Goal: Task Accomplishment & Management: Manage account settings

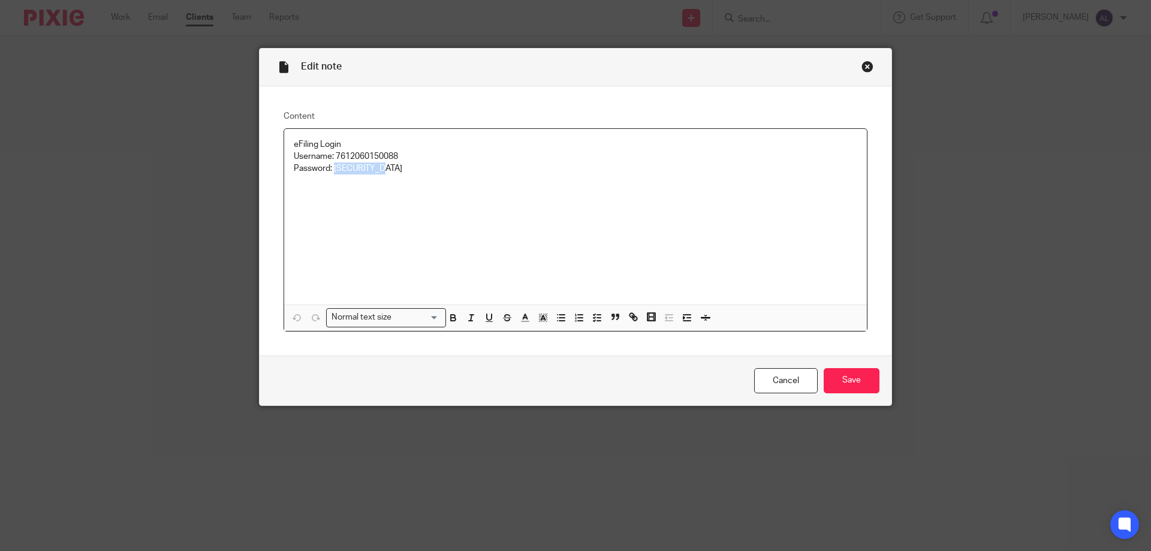
click at [867, 64] on div "Close this dialog window" at bounding box center [868, 67] width 12 height 12
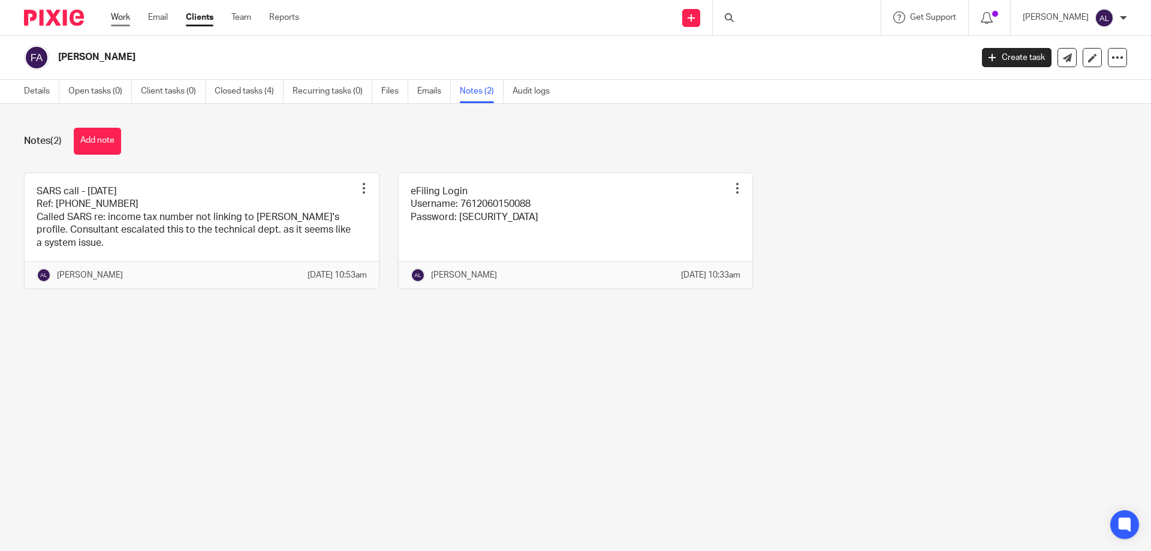
click at [121, 20] on link "Work" at bounding box center [120, 17] width 19 height 12
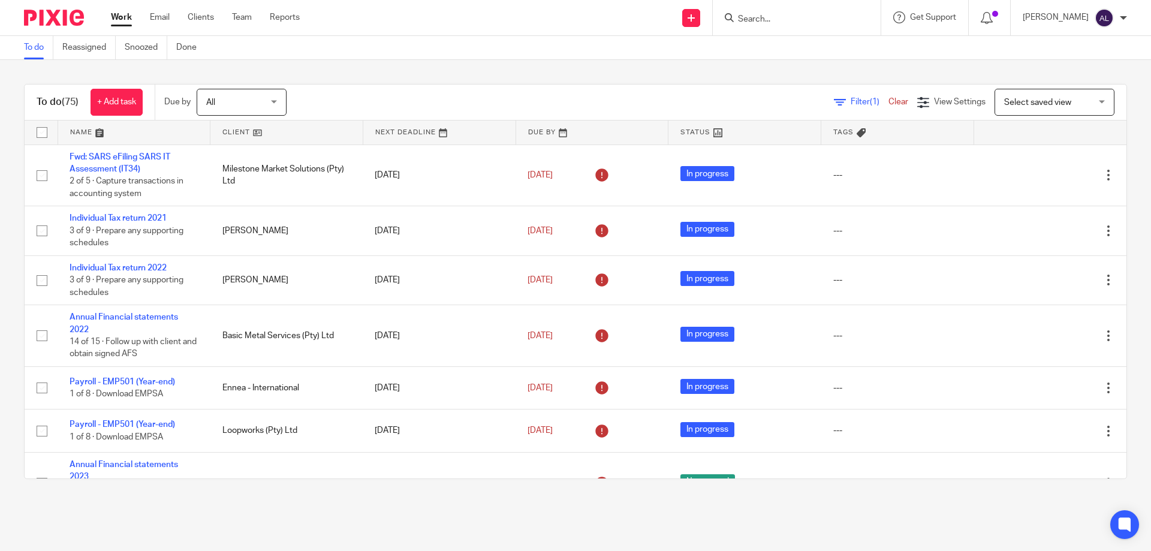
click at [72, 130] on link at bounding box center [134, 133] width 152 height 24
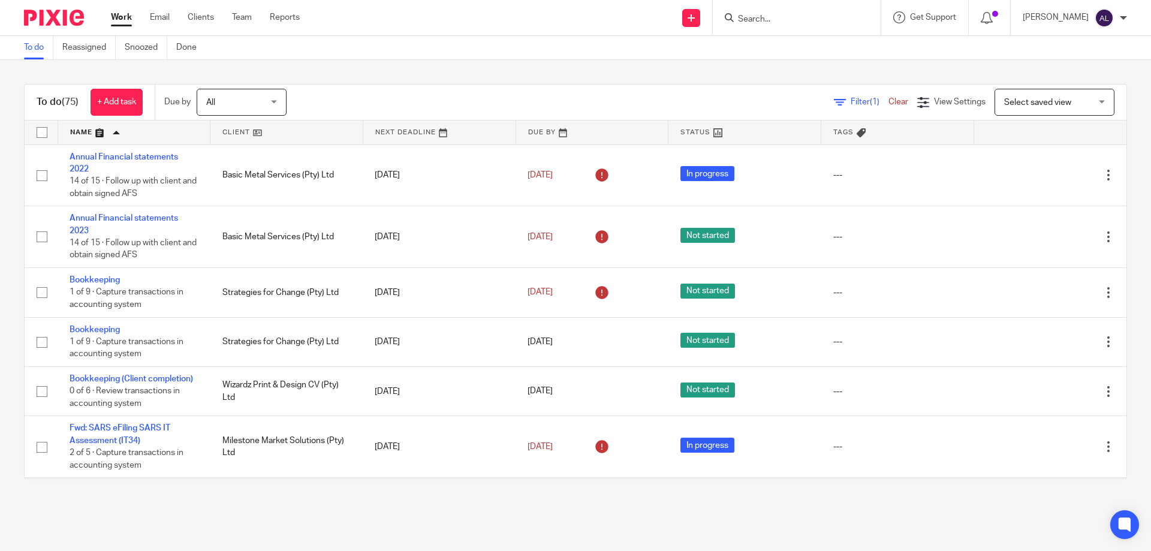
click at [805, 25] on input "Search" at bounding box center [791, 19] width 108 height 11
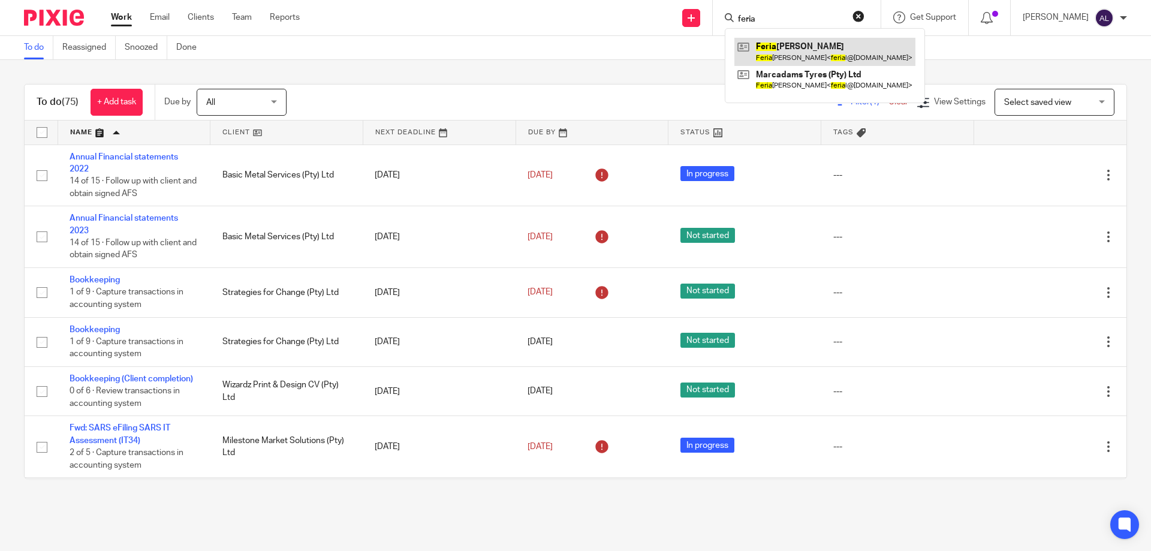
type input "feria"
click at [804, 61] on link at bounding box center [825, 52] width 181 height 28
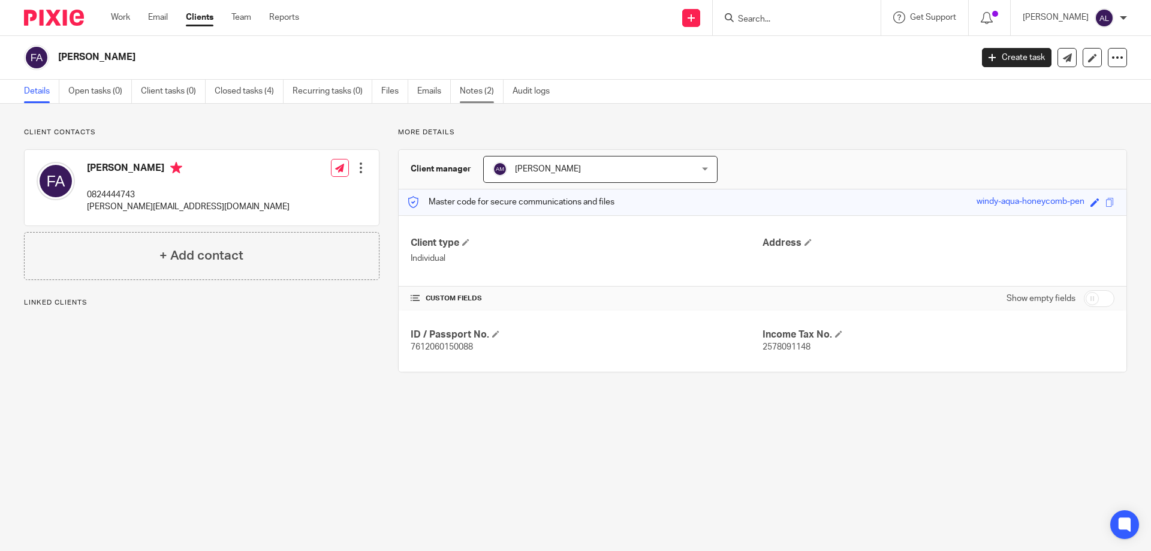
click at [474, 91] on link "Notes (2)" at bounding box center [482, 91] width 44 height 23
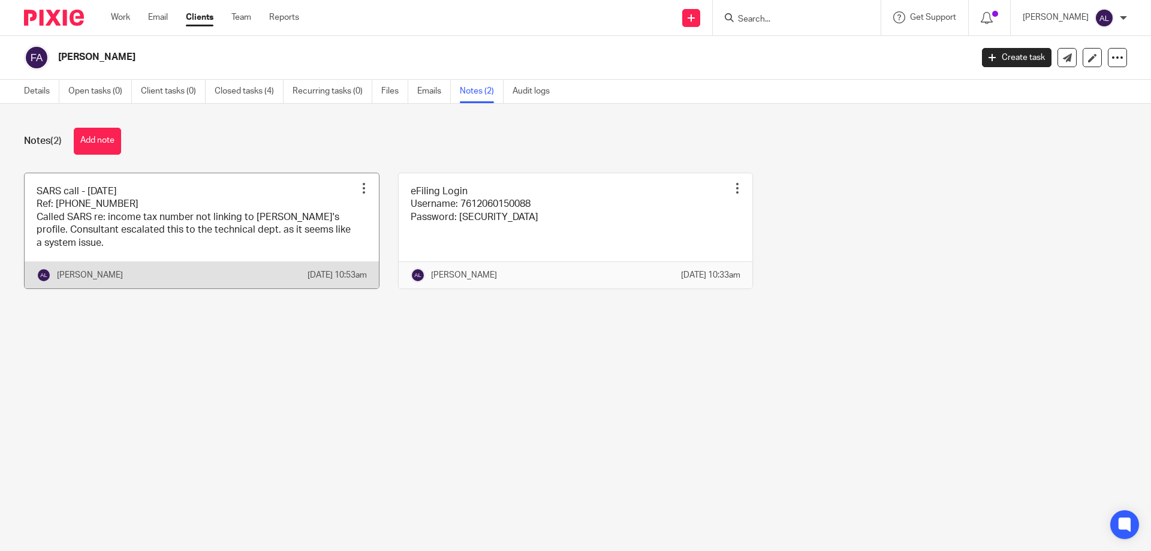
click at [172, 229] on link at bounding box center [202, 230] width 354 height 115
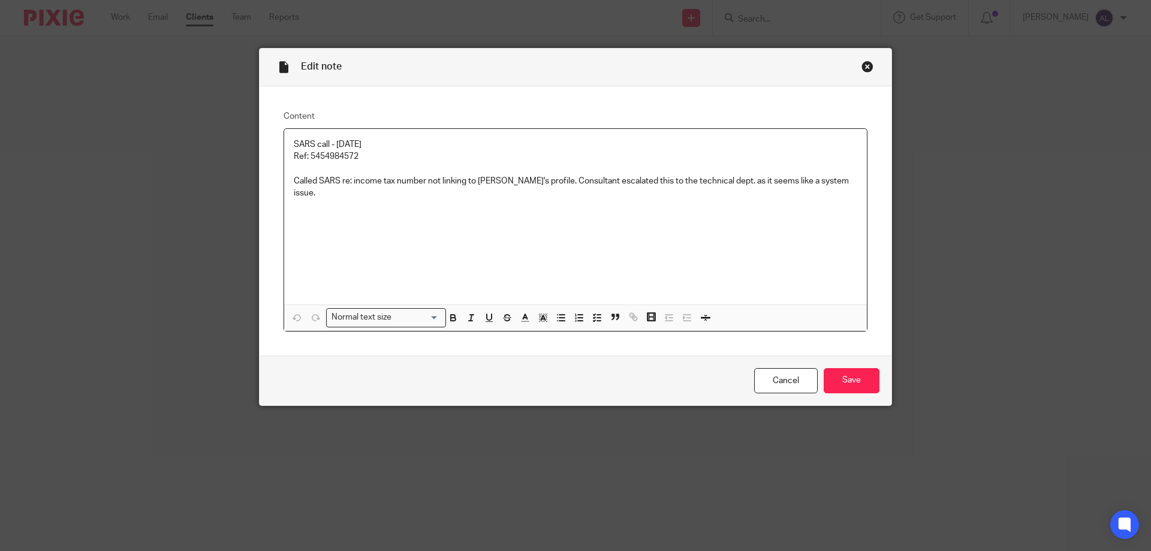
click at [372, 205] on div "SARS call - [DATE] Ref: [PHONE_NUMBER] Called SARS re: income tax number not li…" at bounding box center [575, 217] width 583 height 176
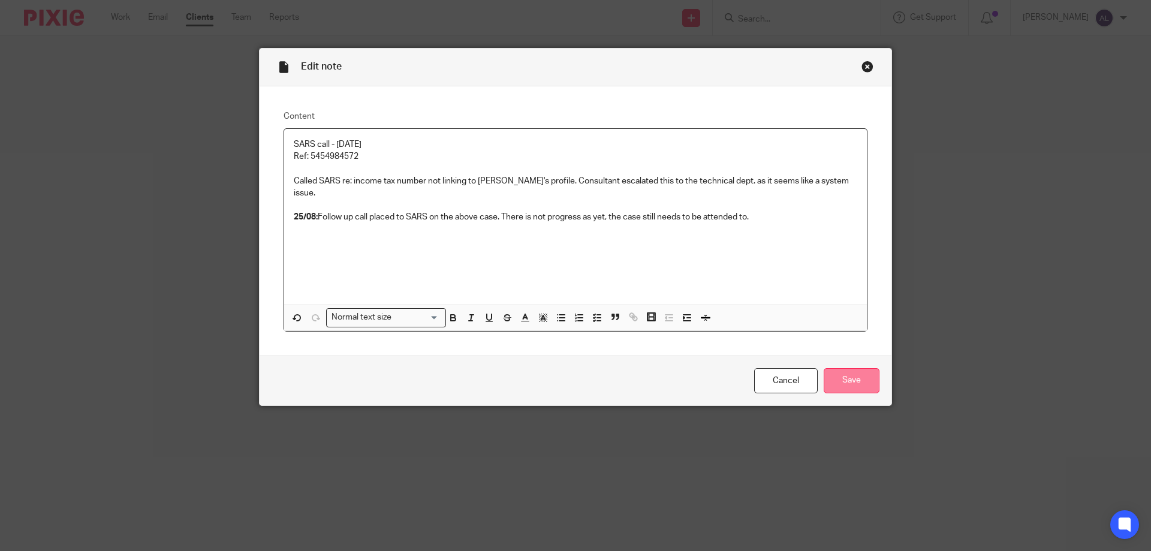
click at [838, 378] on input "Save" at bounding box center [852, 381] width 56 height 26
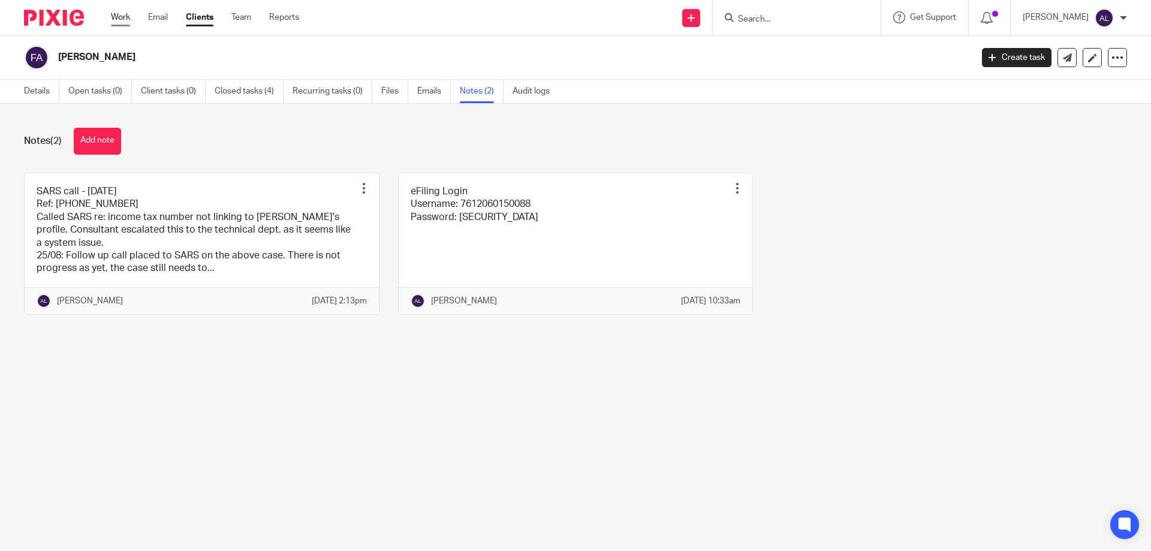
click at [119, 12] on link "Work" at bounding box center [120, 17] width 19 height 12
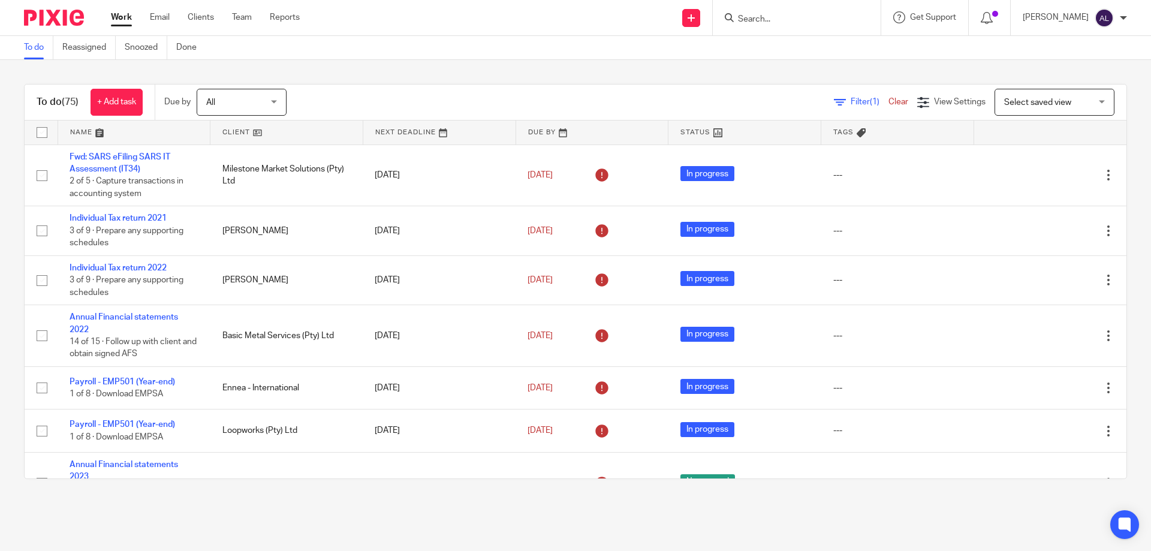
click at [76, 135] on link at bounding box center [134, 133] width 152 height 24
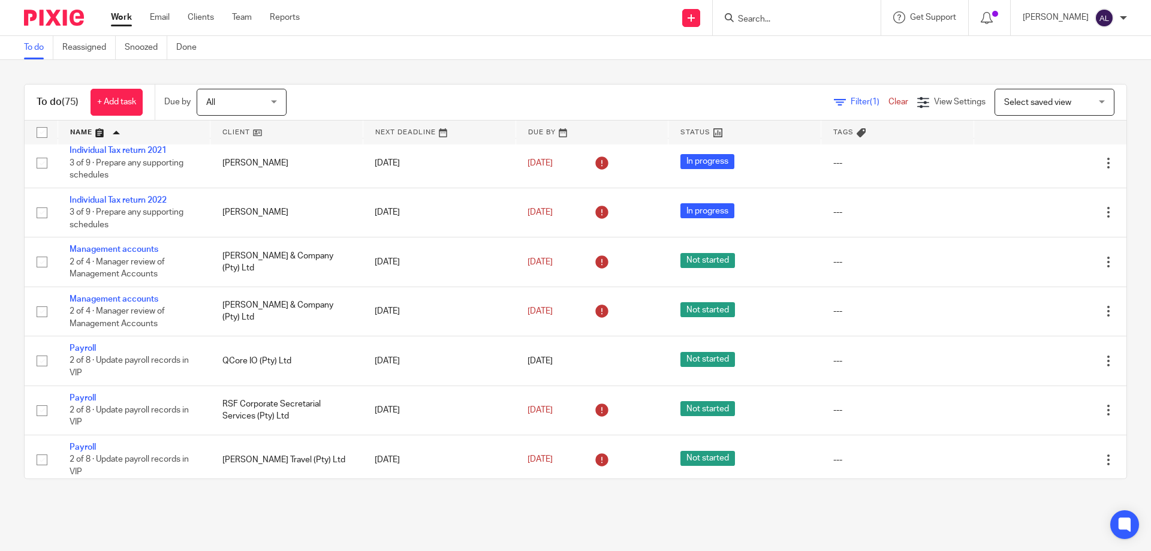
scroll to position [360, 0]
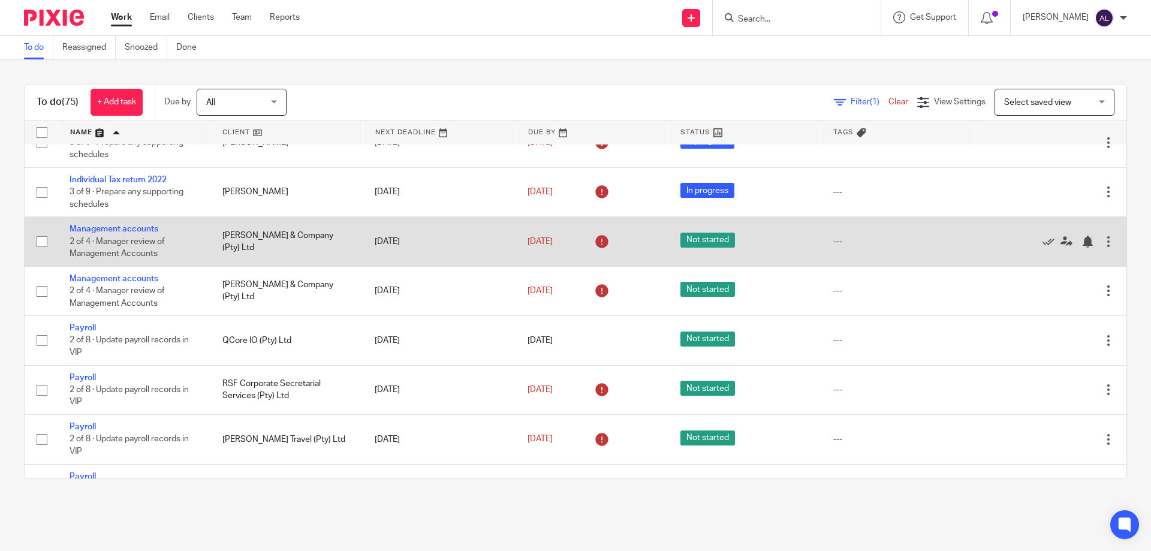
click at [44, 253] on input "checkbox" at bounding box center [42, 241] width 23 height 23
checkbox input "true"
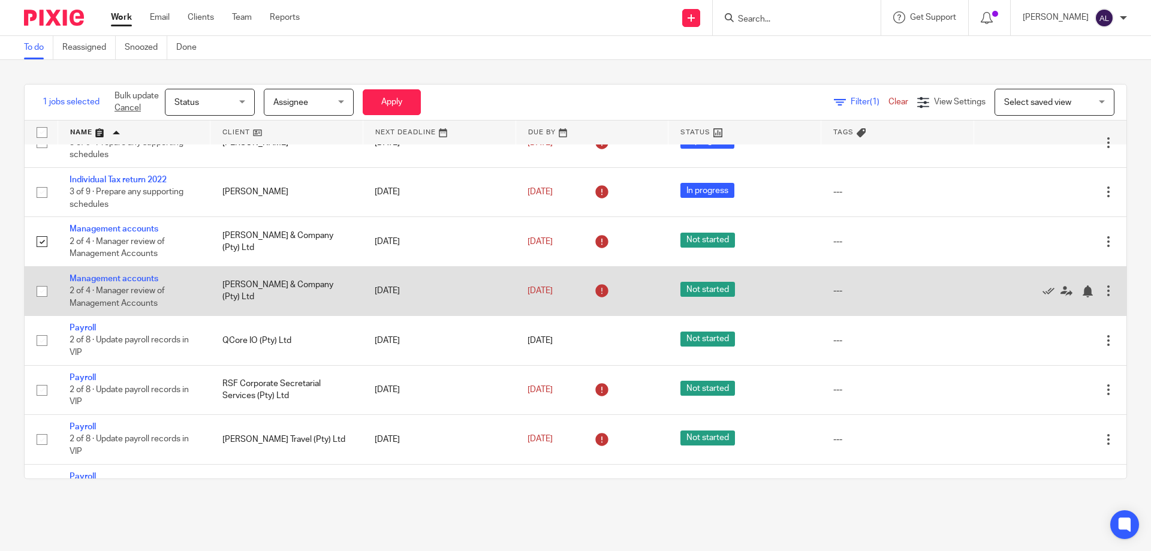
click at [44, 300] on input "checkbox" at bounding box center [42, 291] width 23 height 23
checkbox input "true"
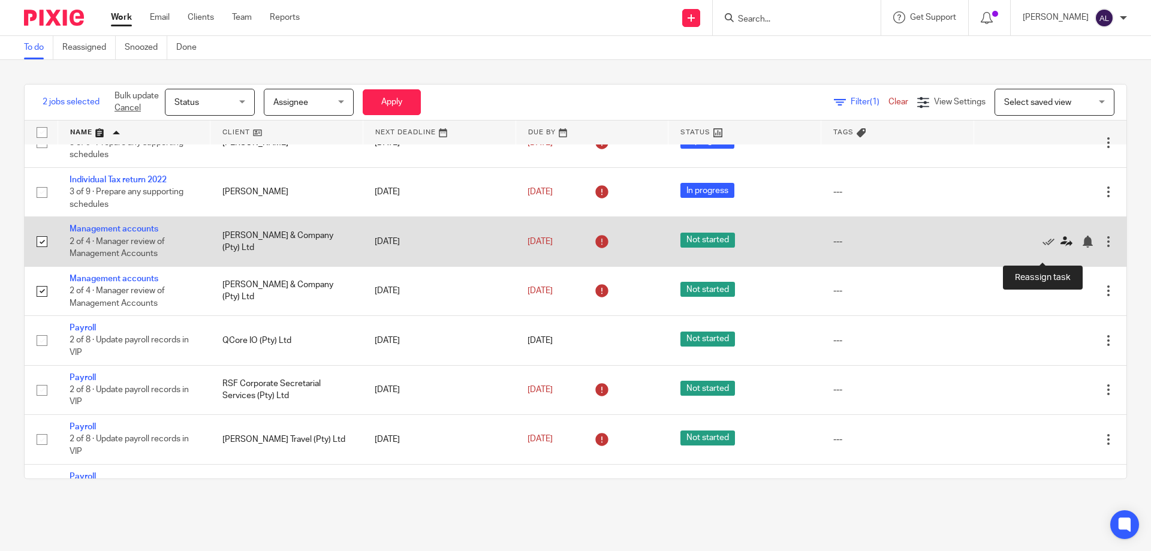
click at [1061, 248] on icon at bounding box center [1067, 242] width 12 height 12
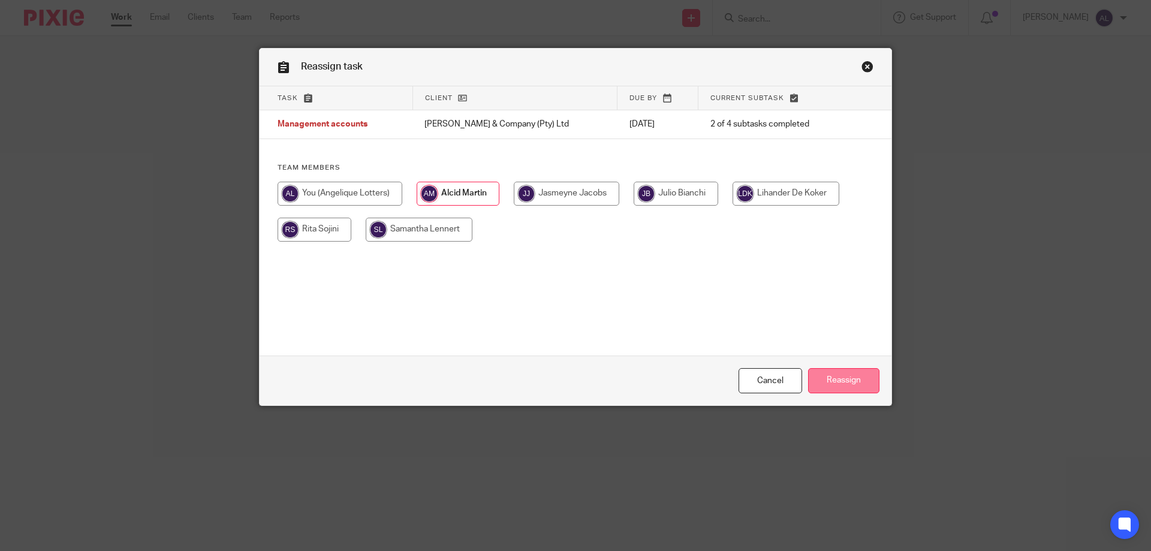
click at [862, 380] on input "Reassign" at bounding box center [843, 381] width 71 height 26
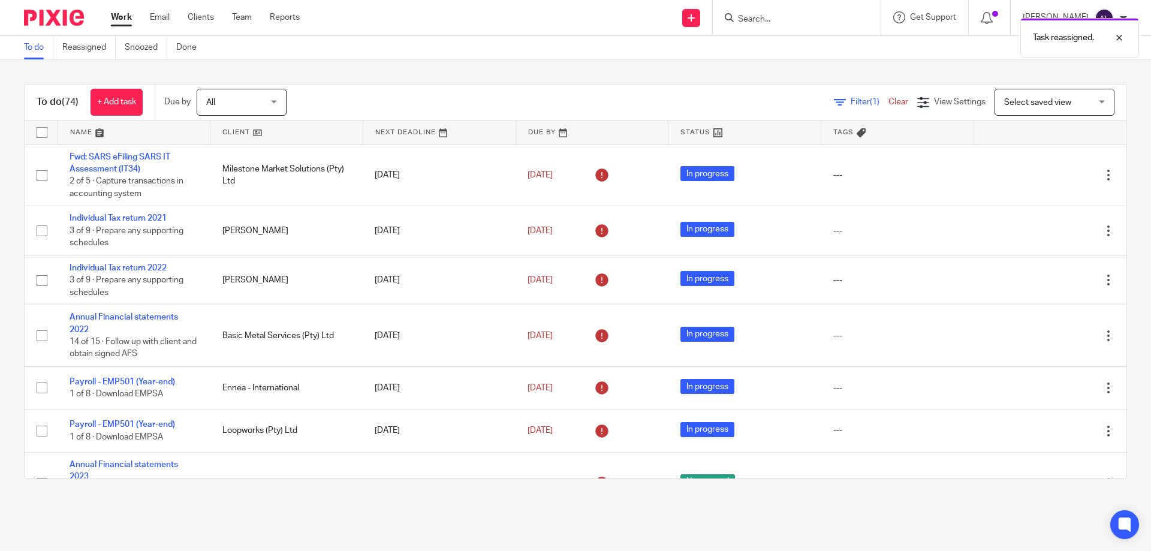
click at [79, 132] on link at bounding box center [134, 133] width 152 height 24
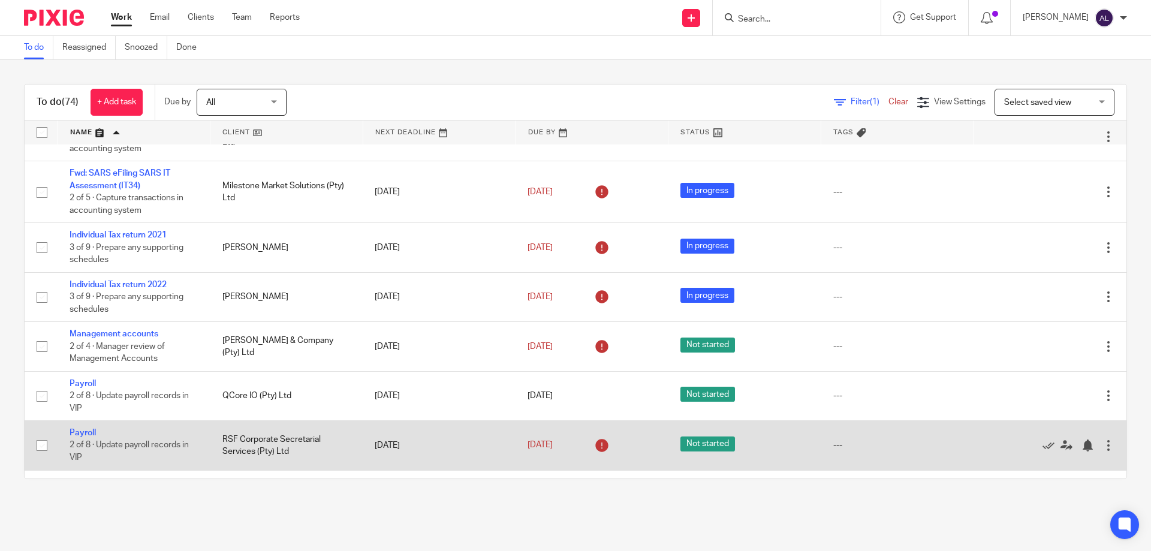
scroll to position [360, 0]
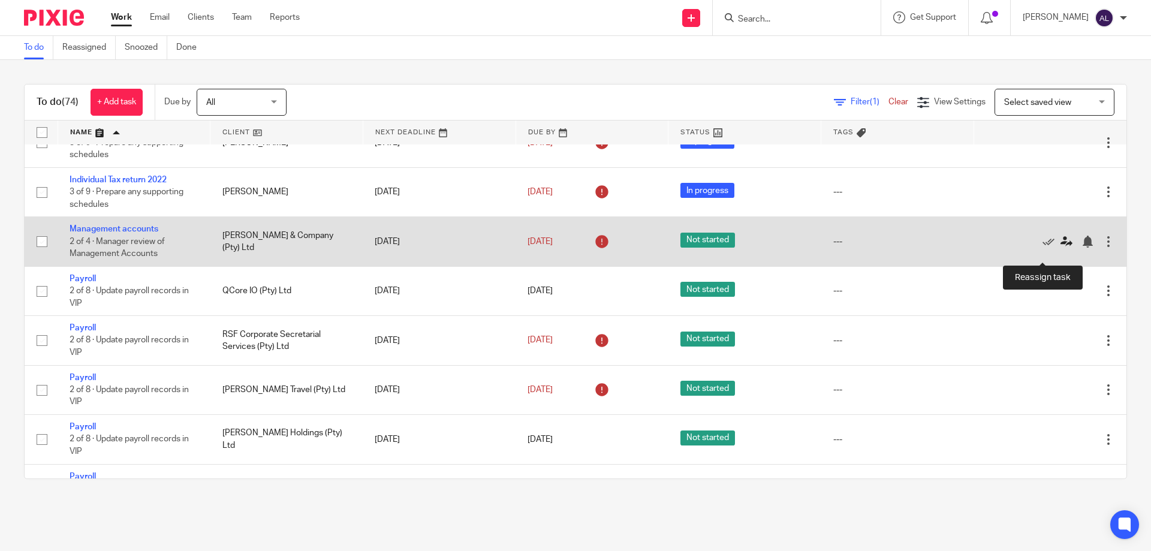
click at [1061, 248] on icon at bounding box center [1067, 242] width 12 height 12
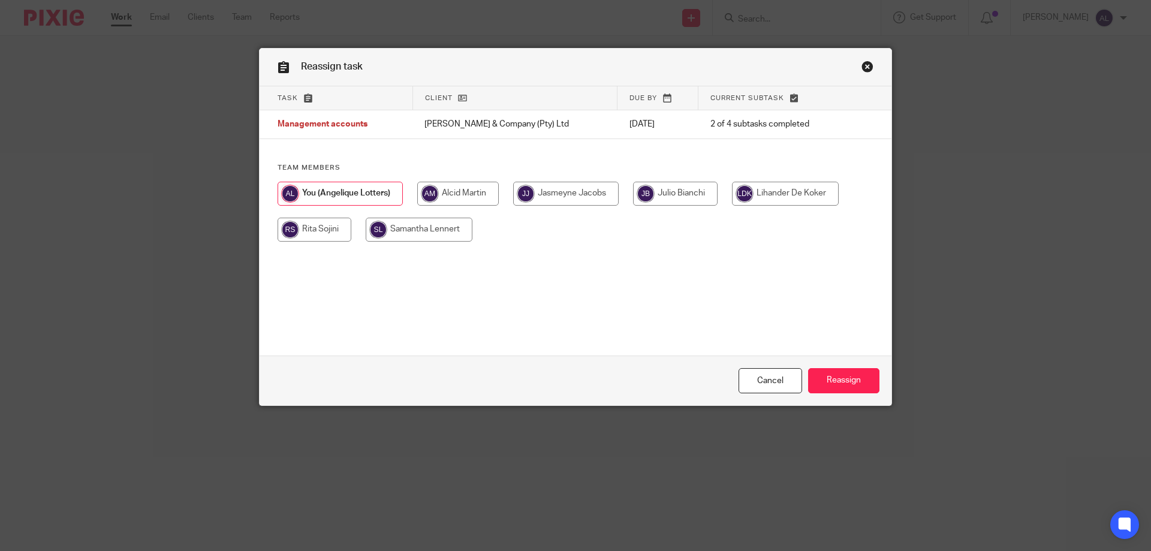
drag, startPoint x: 462, startPoint y: 198, endPoint x: 479, endPoint y: 222, distance: 28.8
click at [464, 198] on input "radio" at bounding box center [458, 194] width 82 height 24
radio input "true"
click at [837, 384] on input "Reassign" at bounding box center [843, 381] width 71 height 26
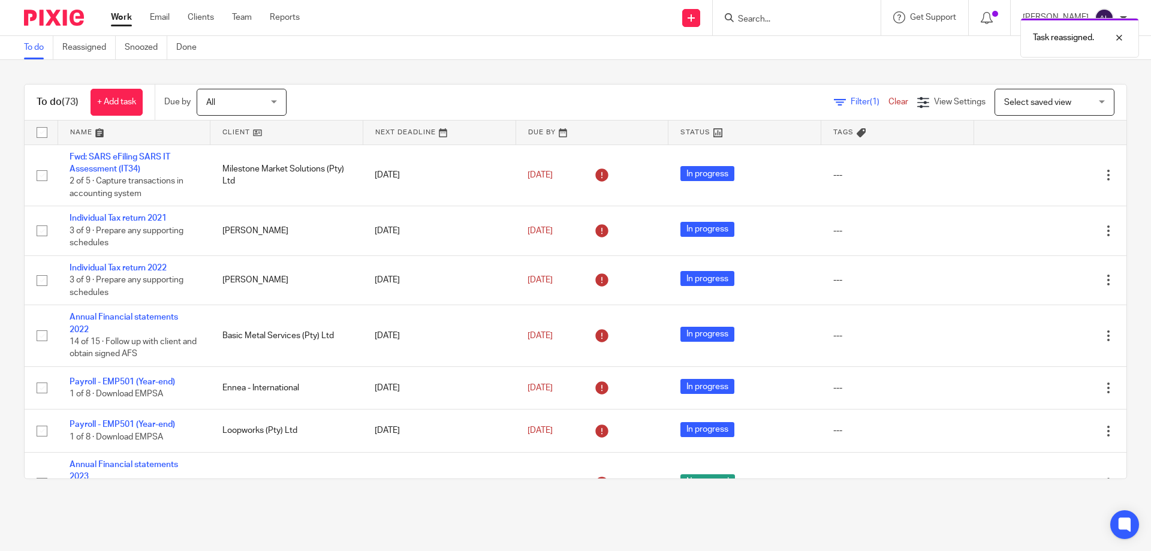
click at [91, 135] on link at bounding box center [134, 133] width 152 height 24
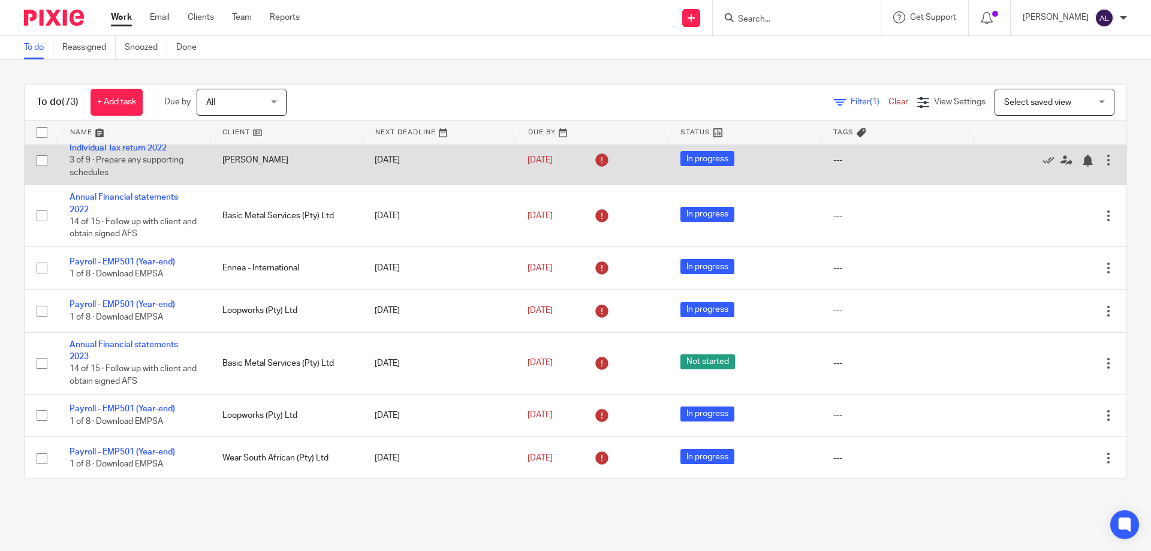
scroll to position [165, 0]
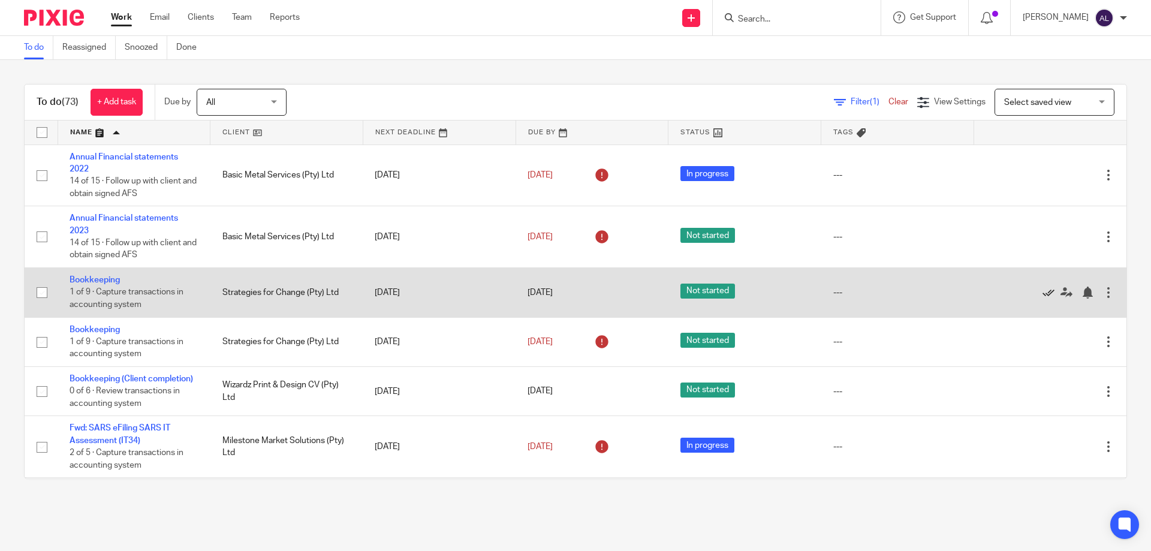
click at [1043, 287] on icon at bounding box center [1049, 293] width 12 height 12
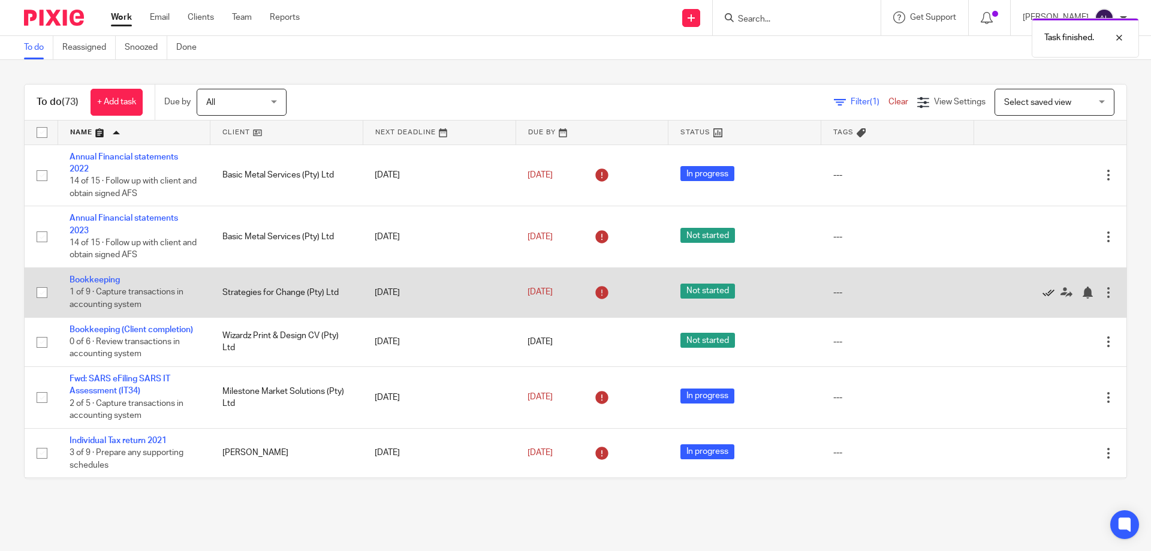
click at [1043, 290] on icon at bounding box center [1049, 293] width 12 height 12
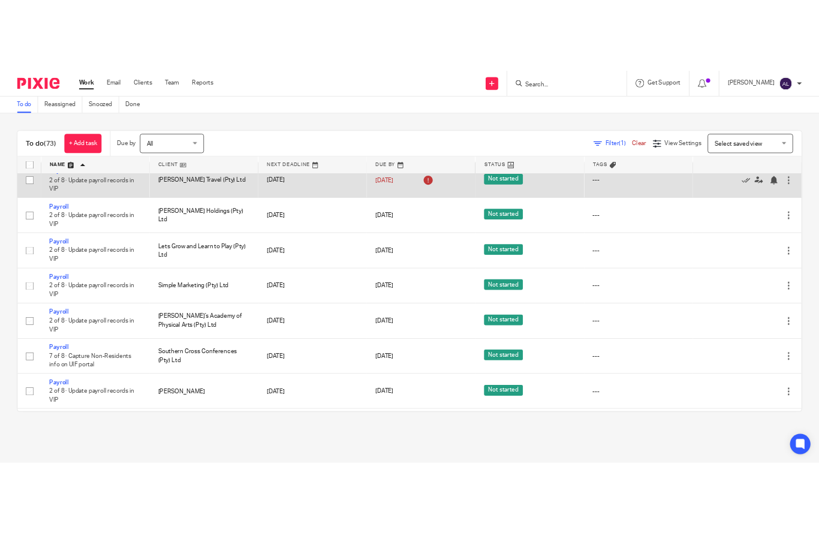
scroll to position [480, 0]
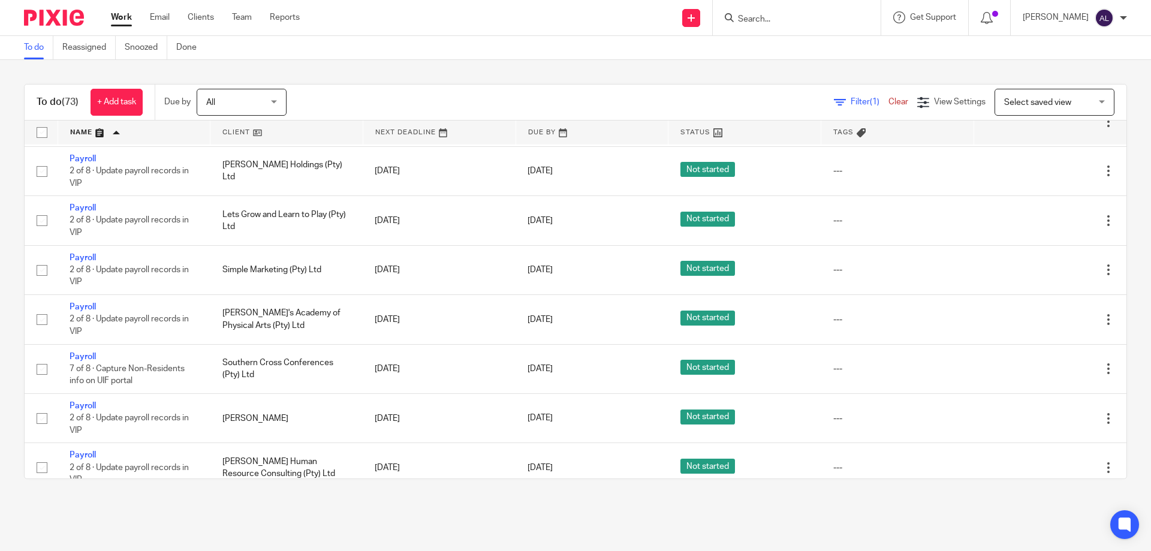
click at [775, 20] on input "Search" at bounding box center [791, 19] width 108 height 11
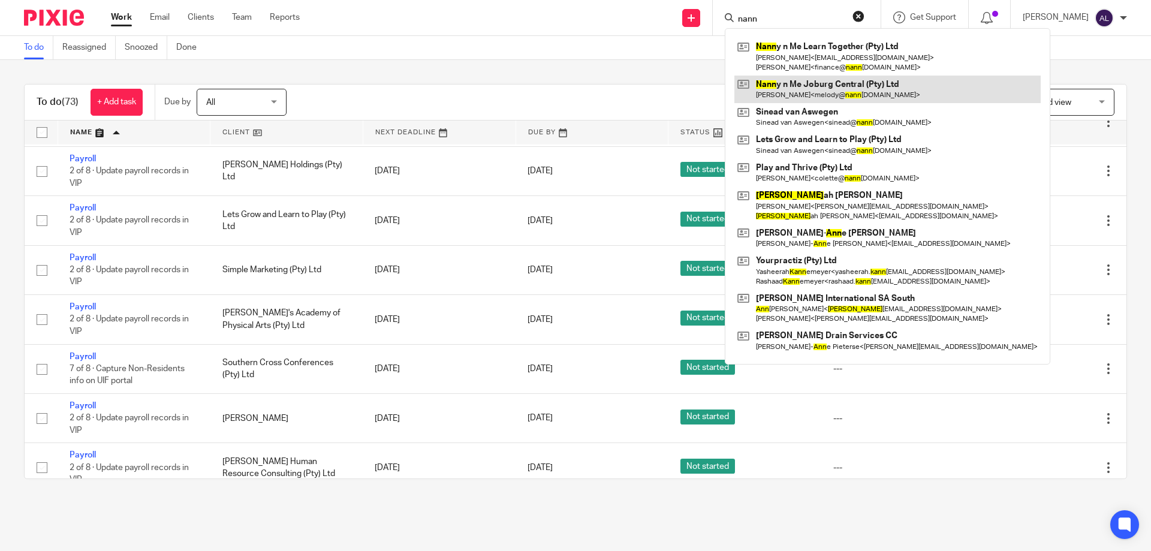
type input "nann"
click at [882, 89] on link at bounding box center [888, 90] width 306 height 28
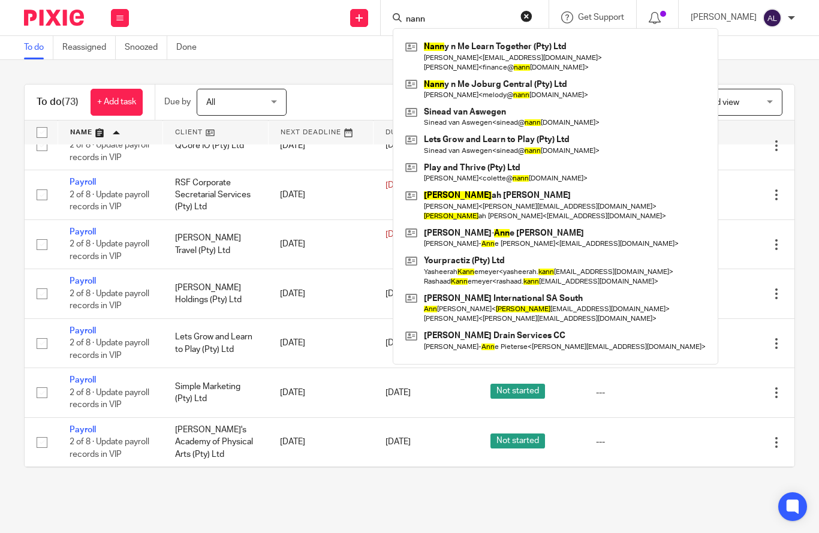
click at [266, 16] on div "Send new email Create task Add client [PERSON_NAME] y n Me Learn Together (Pty)…" at bounding box center [480, 17] width 678 height 35
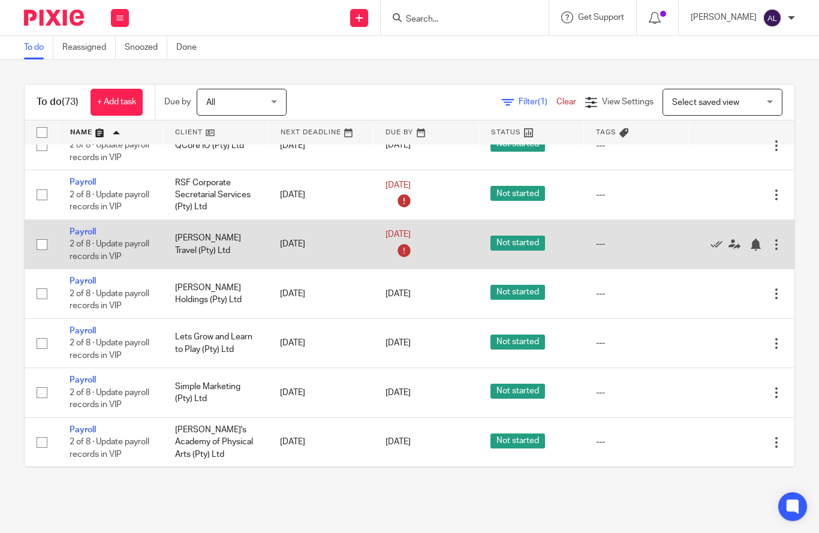
scroll to position [540, 0]
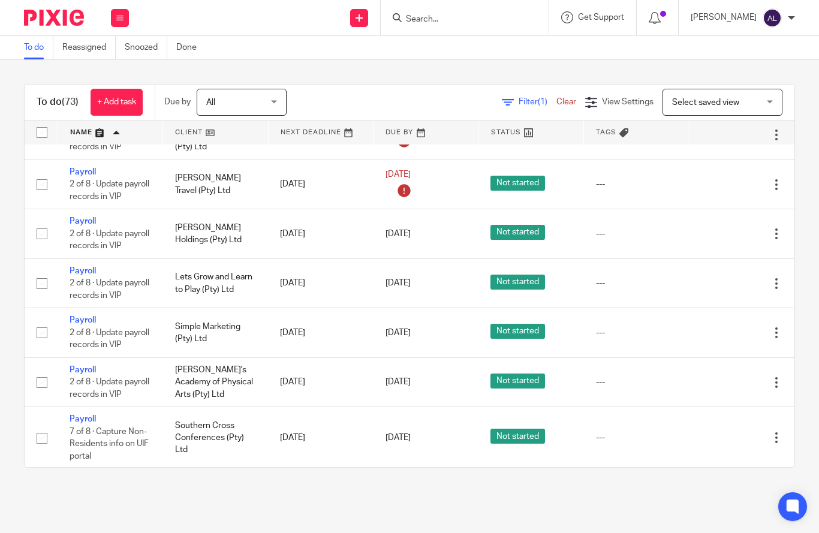
click at [472, 22] on div at bounding box center [465, 17] width 168 height 35
click at [473, 22] on input "Search" at bounding box center [459, 19] width 108 height 11
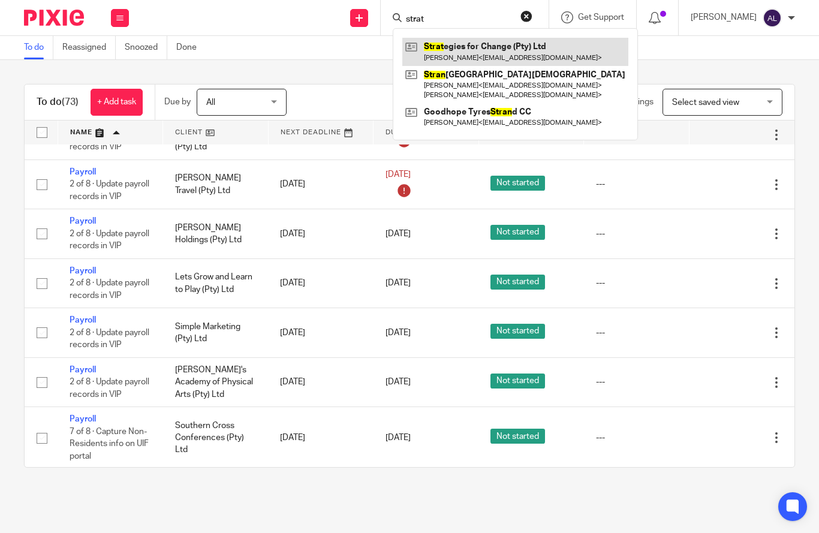
type input "strat"
click at [506, 53] on link at bounding box center [515, 52] width 226 height 28
click at [465, 46] on link at bounding box center [515, 52] width 226 height 28
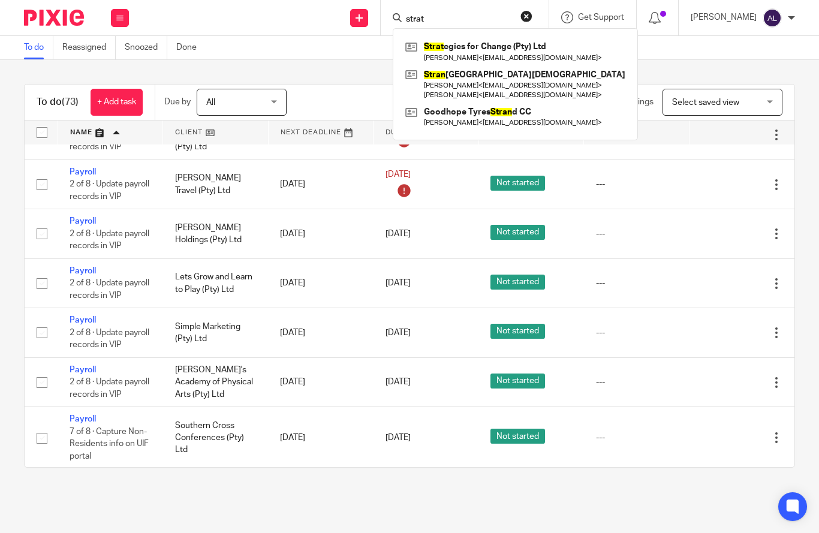
drag, startPoint x: 463, startPoint y: 16, endPoint x: 369, endPoint y: 21, distance: 93.7
click at [369, 21] on div "Send new email Create task Add client strat Strat egies for Change (Pty) Ltd [P…" at bounding box center [480, 17] width 678 height 35
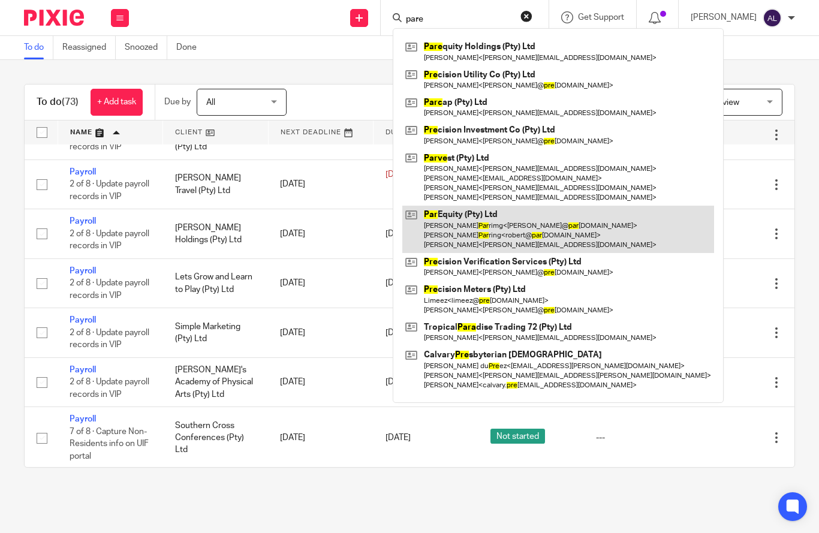
type input "pare"
click at [489, 218] on link at bounding box center [558, 229] width 312 height 47
